Goal: Task Accomplishment & Management: Manage account settings

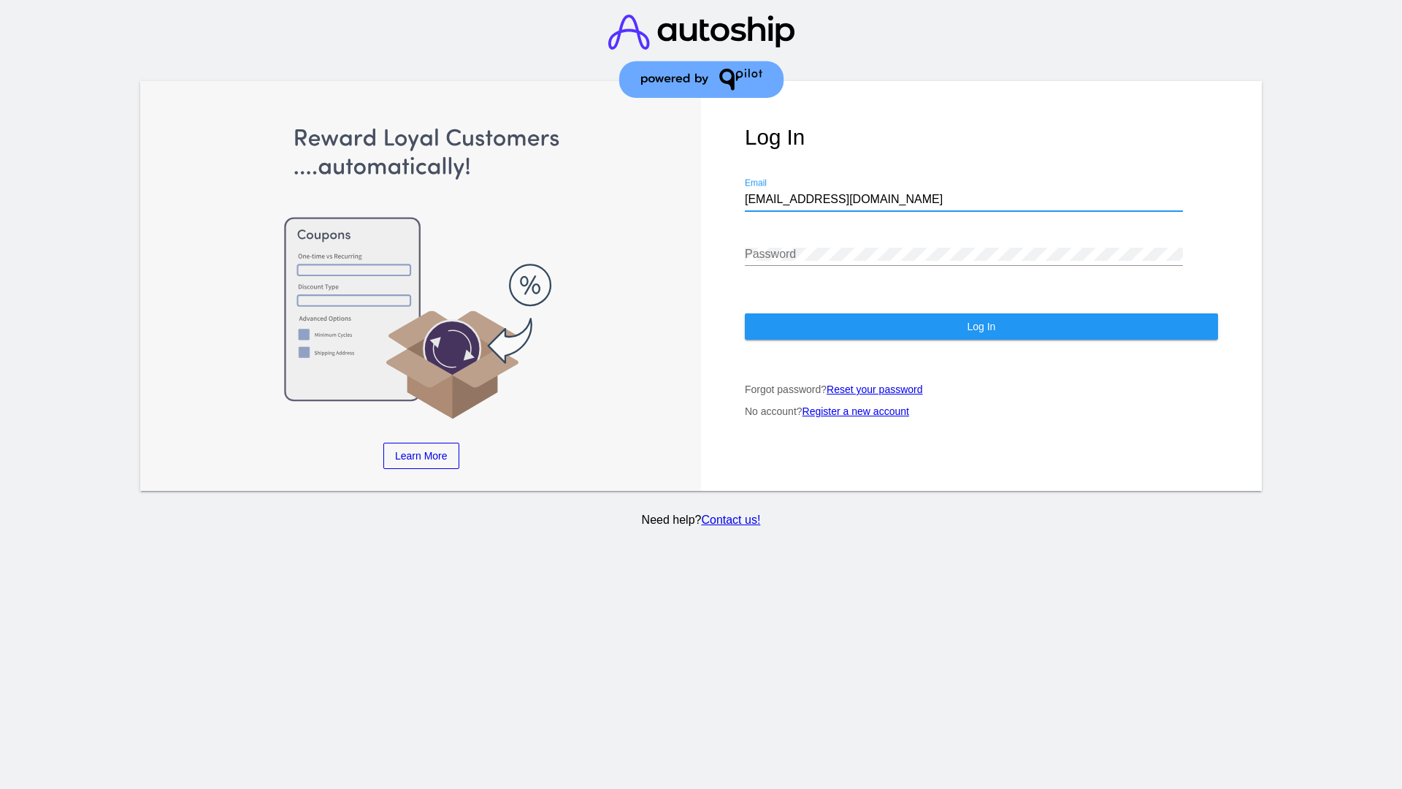
type input "[EMAIL_ADDRESS][DOMAIN_NAME]"
click at [981, 327] on span "Log In" at bounding box center [981, 327] width 28 height 12
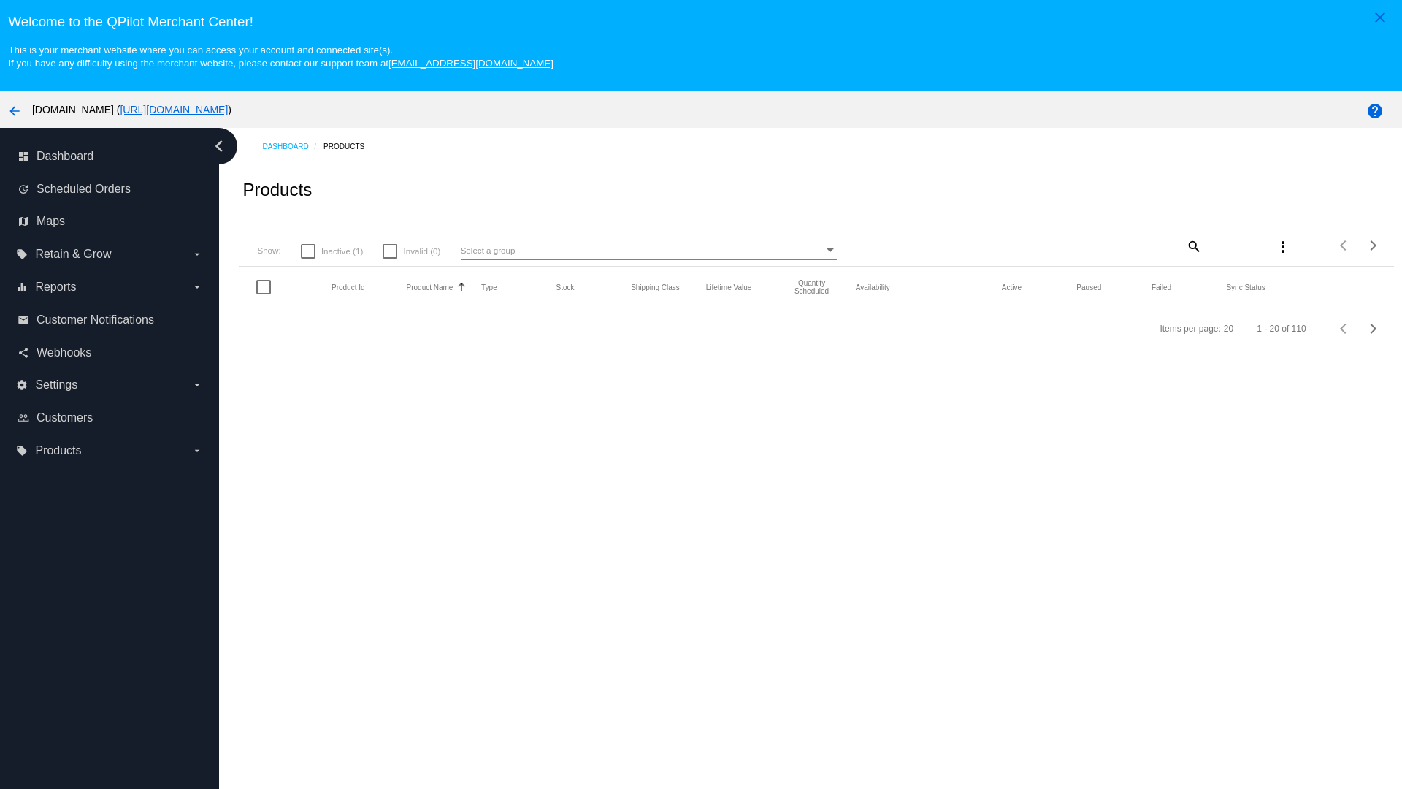
click at [332, 251] on span "Inactive (1)" at bounding box center [342, 252] width 42 height 18
click at [308, 259] on input "Inactive (1)" at bounding box center [308, 259] width 1 height 1
checkbox input "true"
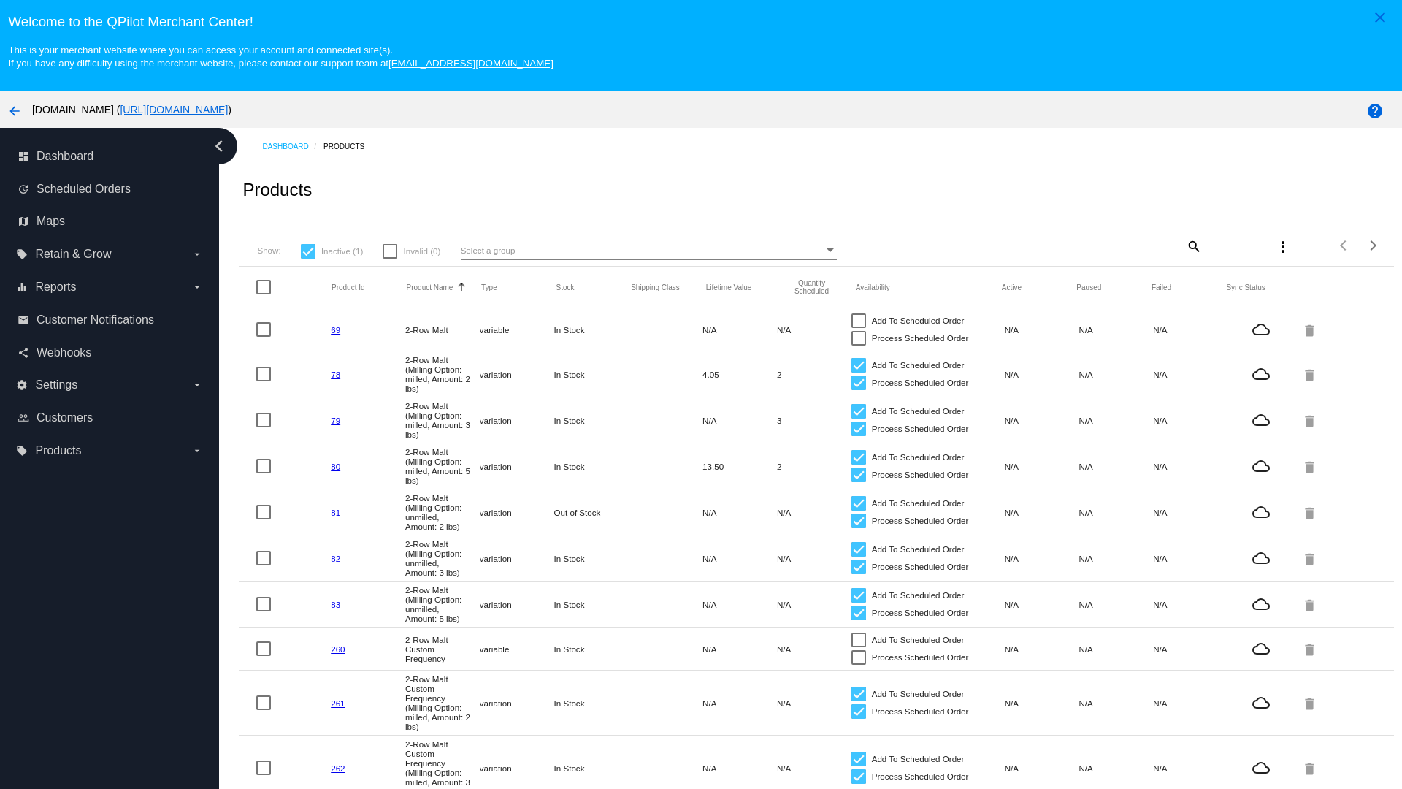
click at [1193, 245] on mat-icon "search" at bounding box center [1194, 245] width 18 height 23
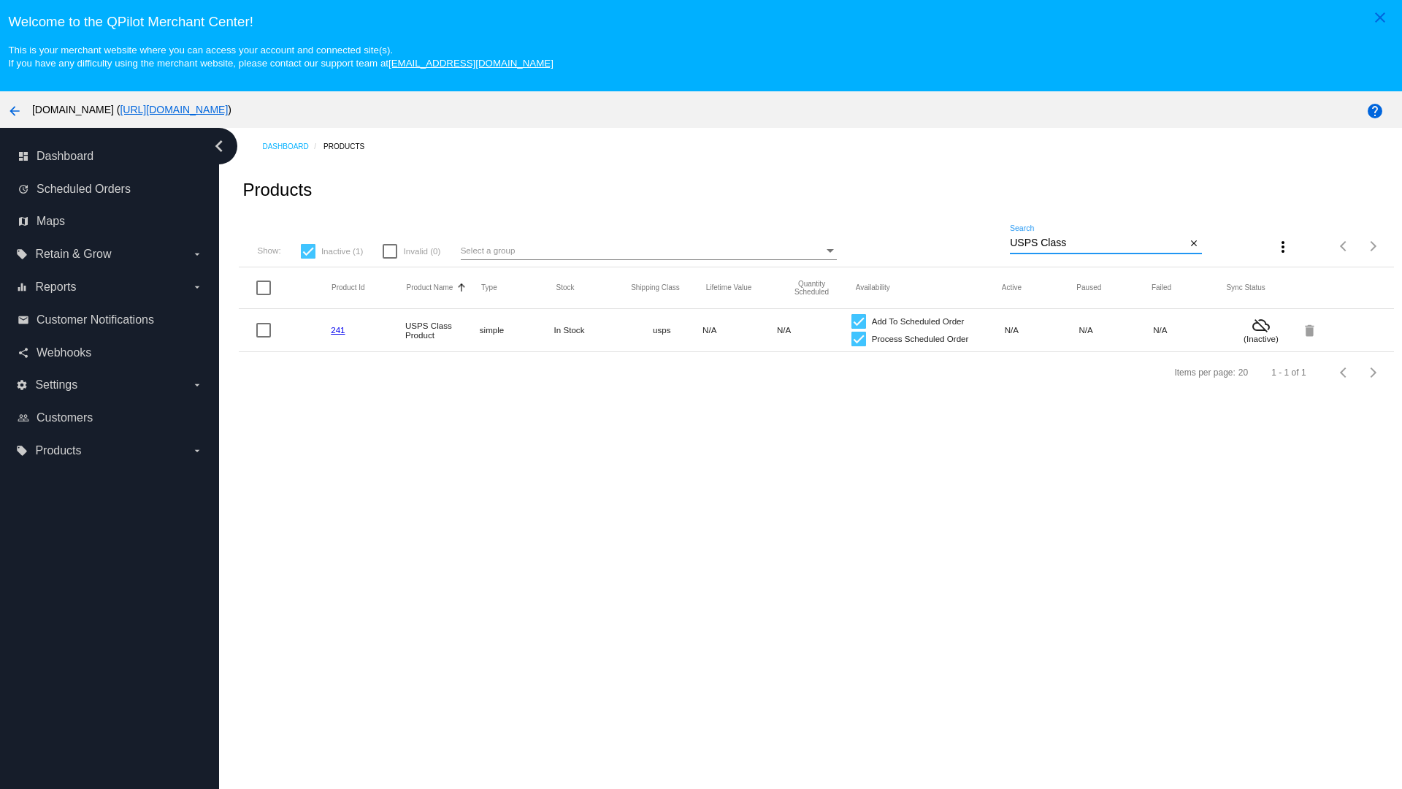
type input "USPS Class"
click at [858, 338] on div at bounding box center [859, 339] width 15 height 15
click at [858, 346] on input "Process Scheduled Order" at bounding box center [858, 346] width 1 height 1
checkbox input "false"
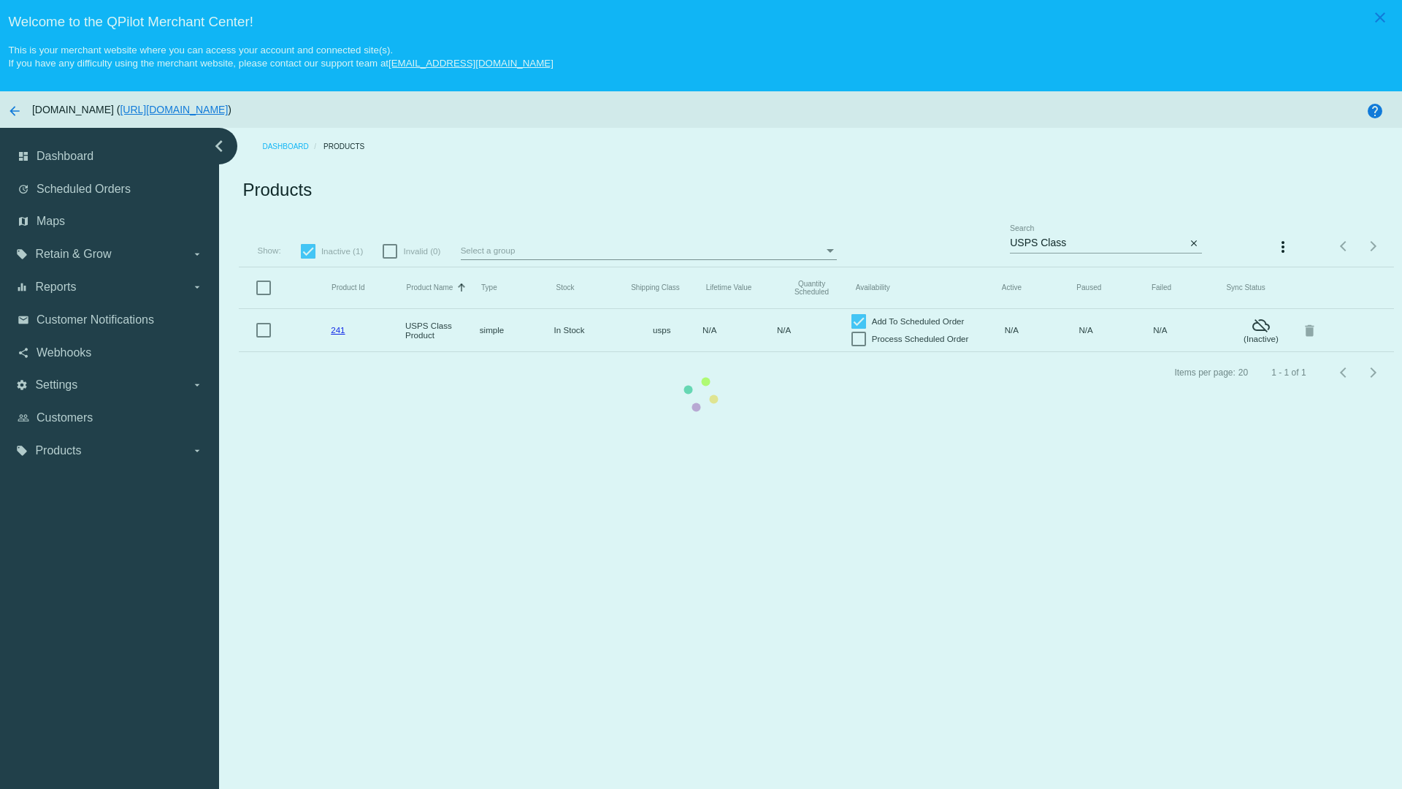
scroll to position [91, 0]
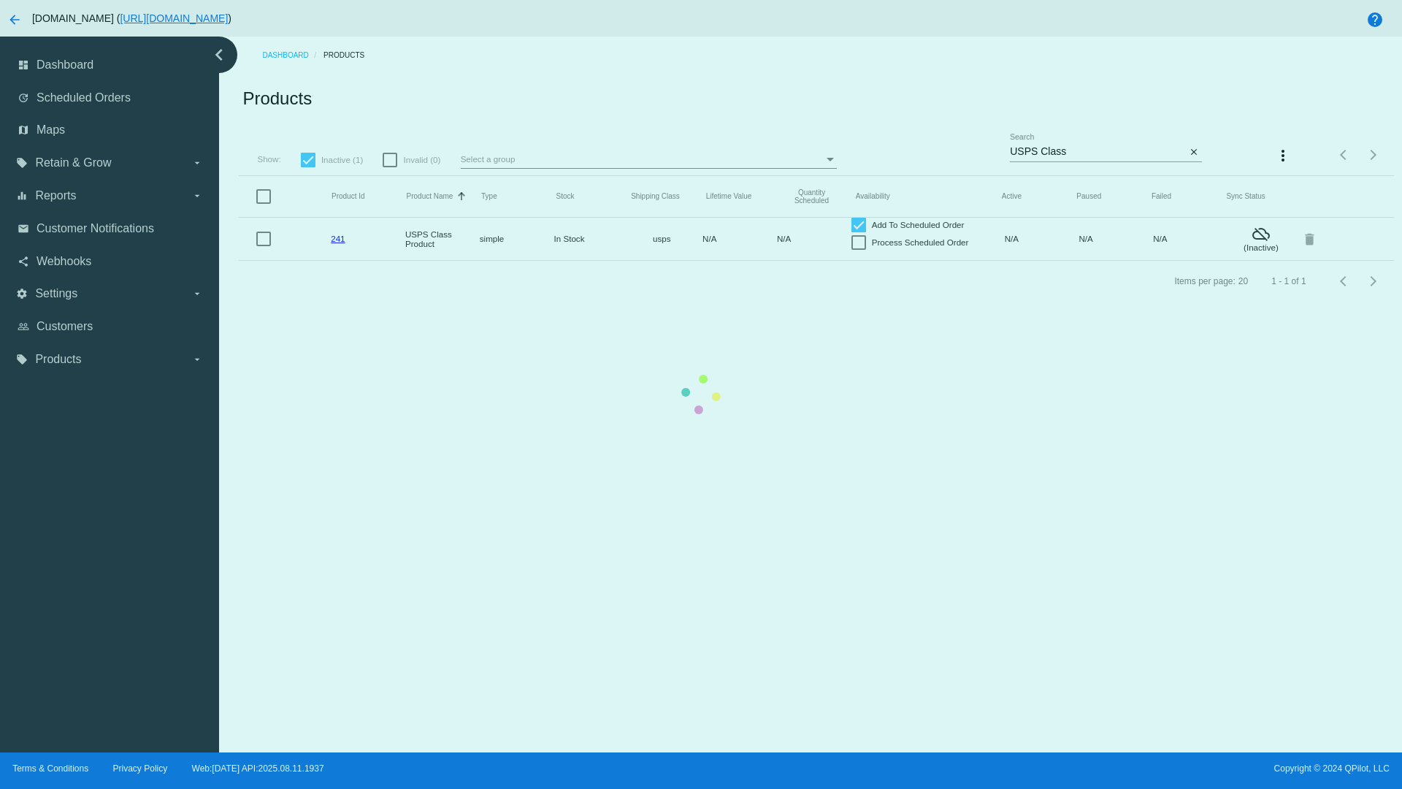
click at [858, 224] on div at bounding box center [859, 225] width 15 height 15
click at [858, 232] on input "Add To Scheduled Order" at bounding box center [858, 232] width 1 height 1
checkbox input "false"
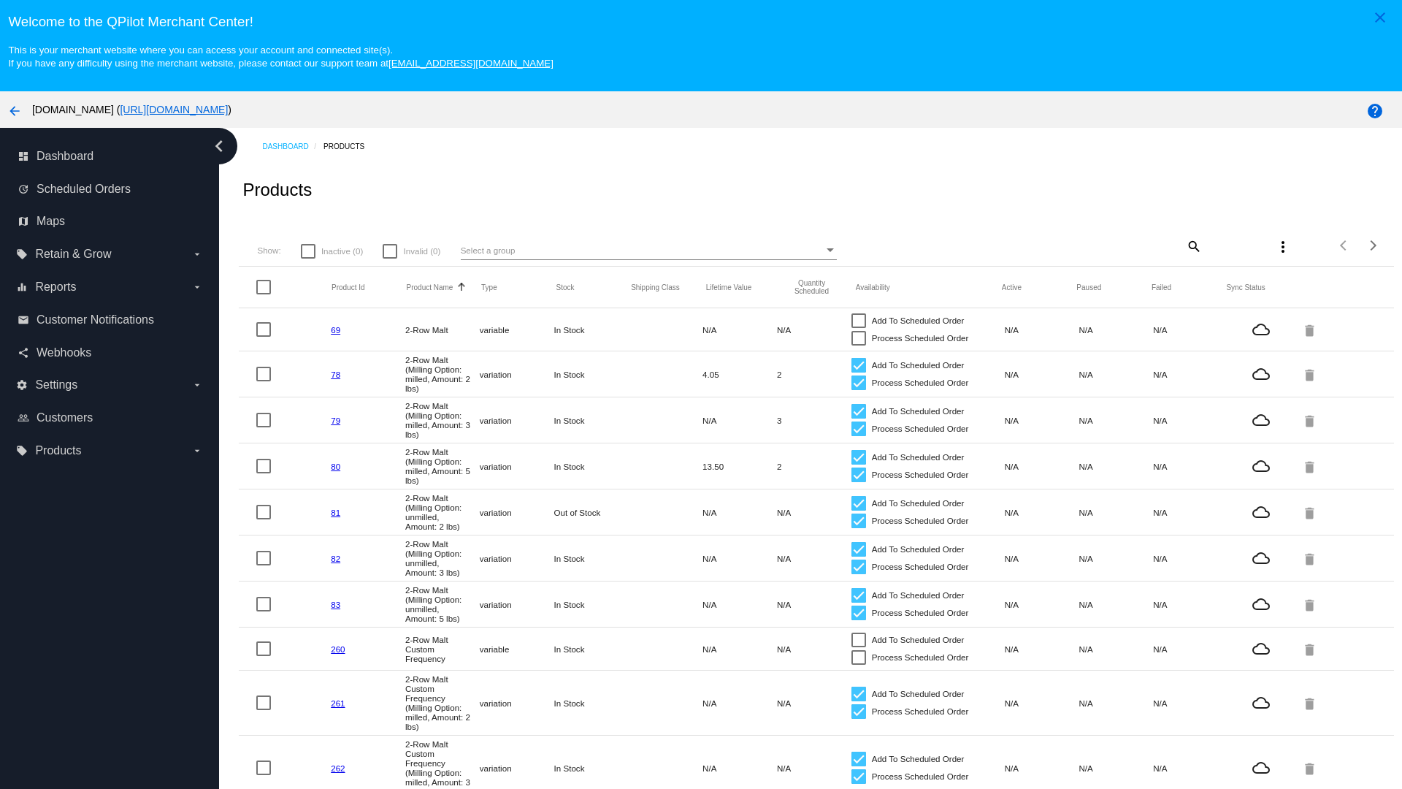
click at [1193, 245] on mat-icon "search" at bounding box center [1194, 245] width 18 height 23
